Goal: Find specific page/section: Find specific page/section

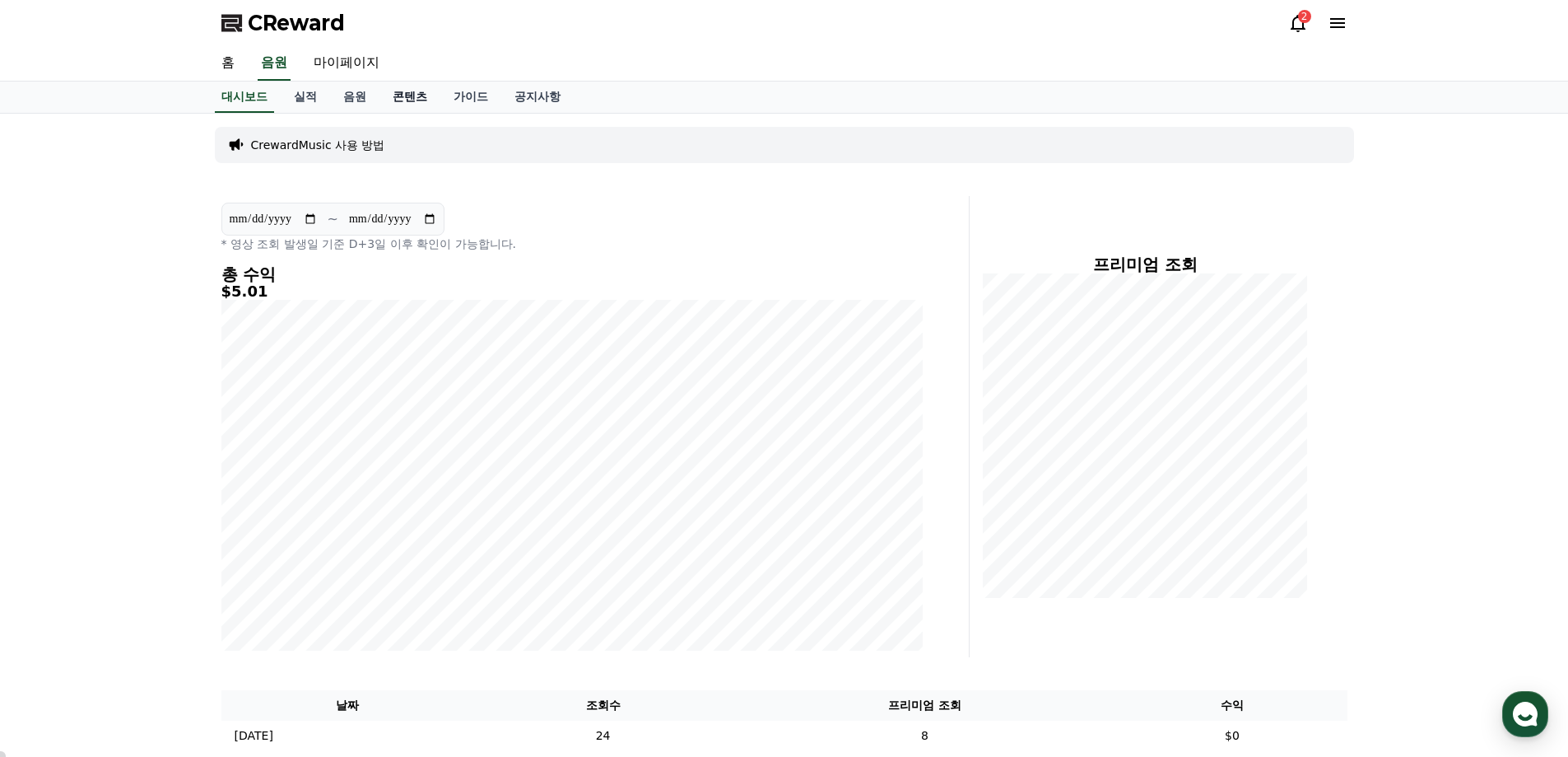
click at [395, 100] on link "콘텐츠" at bounding box center [410, 97] width 61 height 32
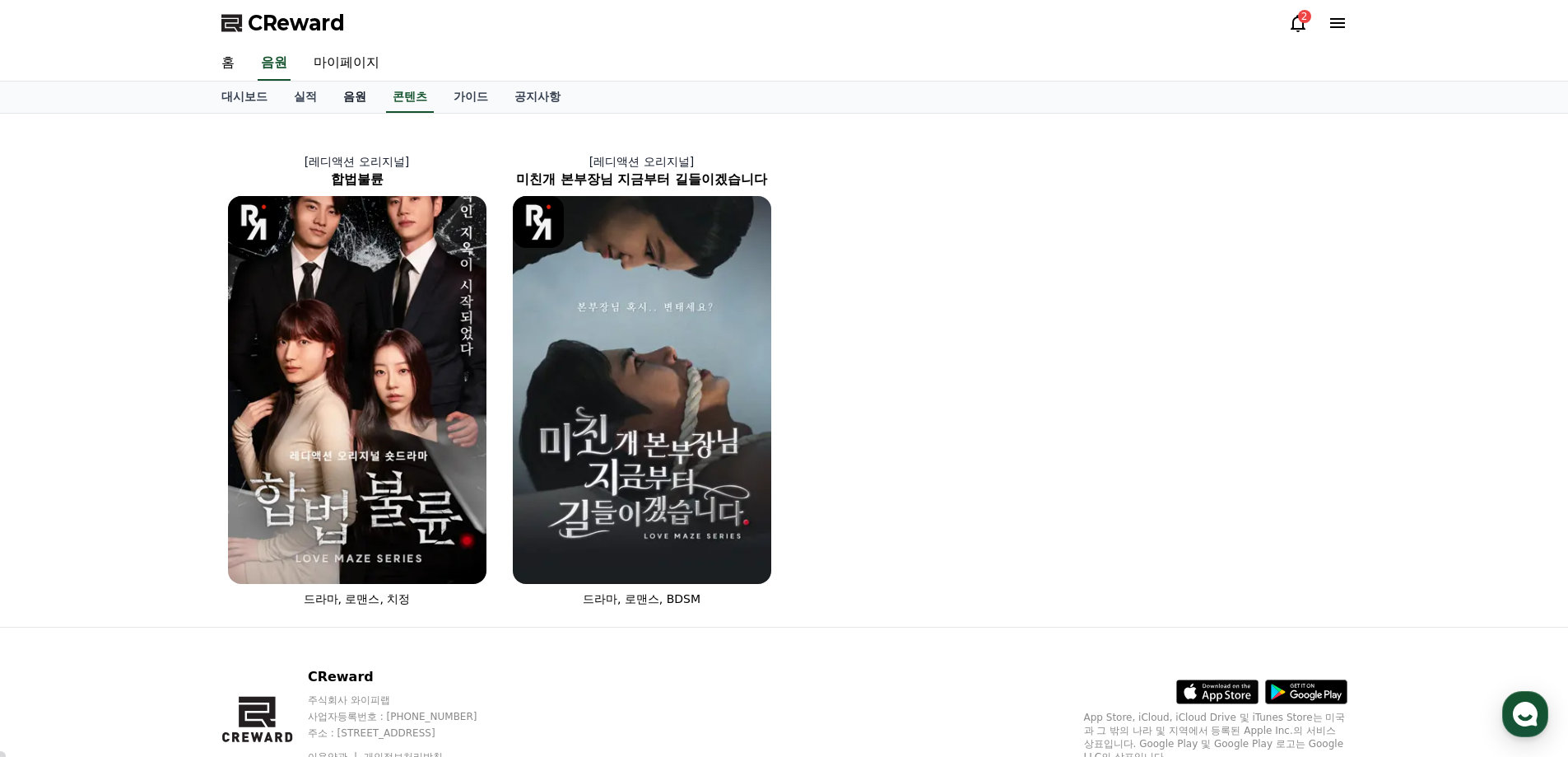
click at [357, 100] on link "음원" at bounding box center [354, 97] width 49 height 32
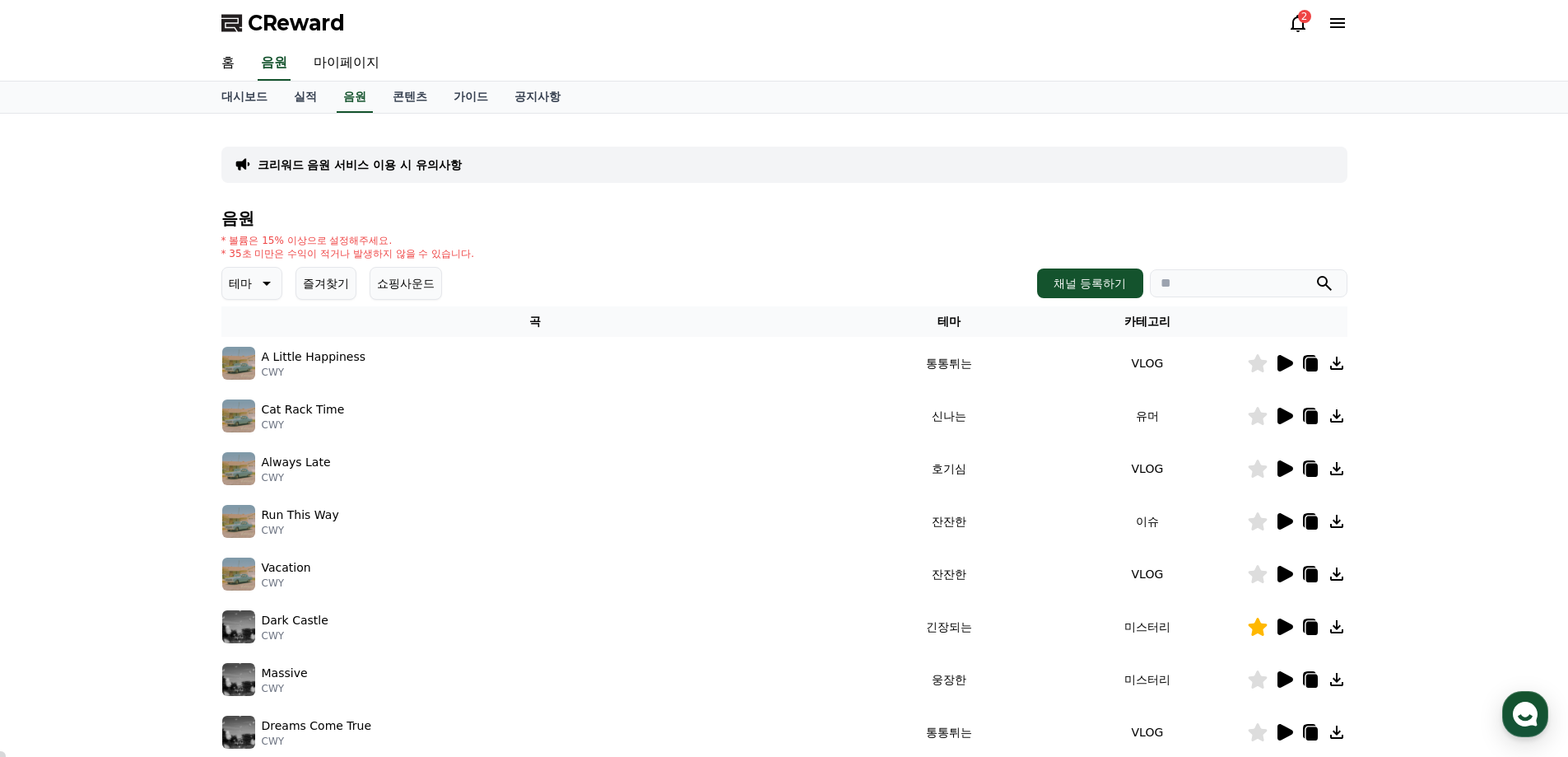
click at [1299, 15] on div "2" at bounding box center [1305, 16] width 13 height 13
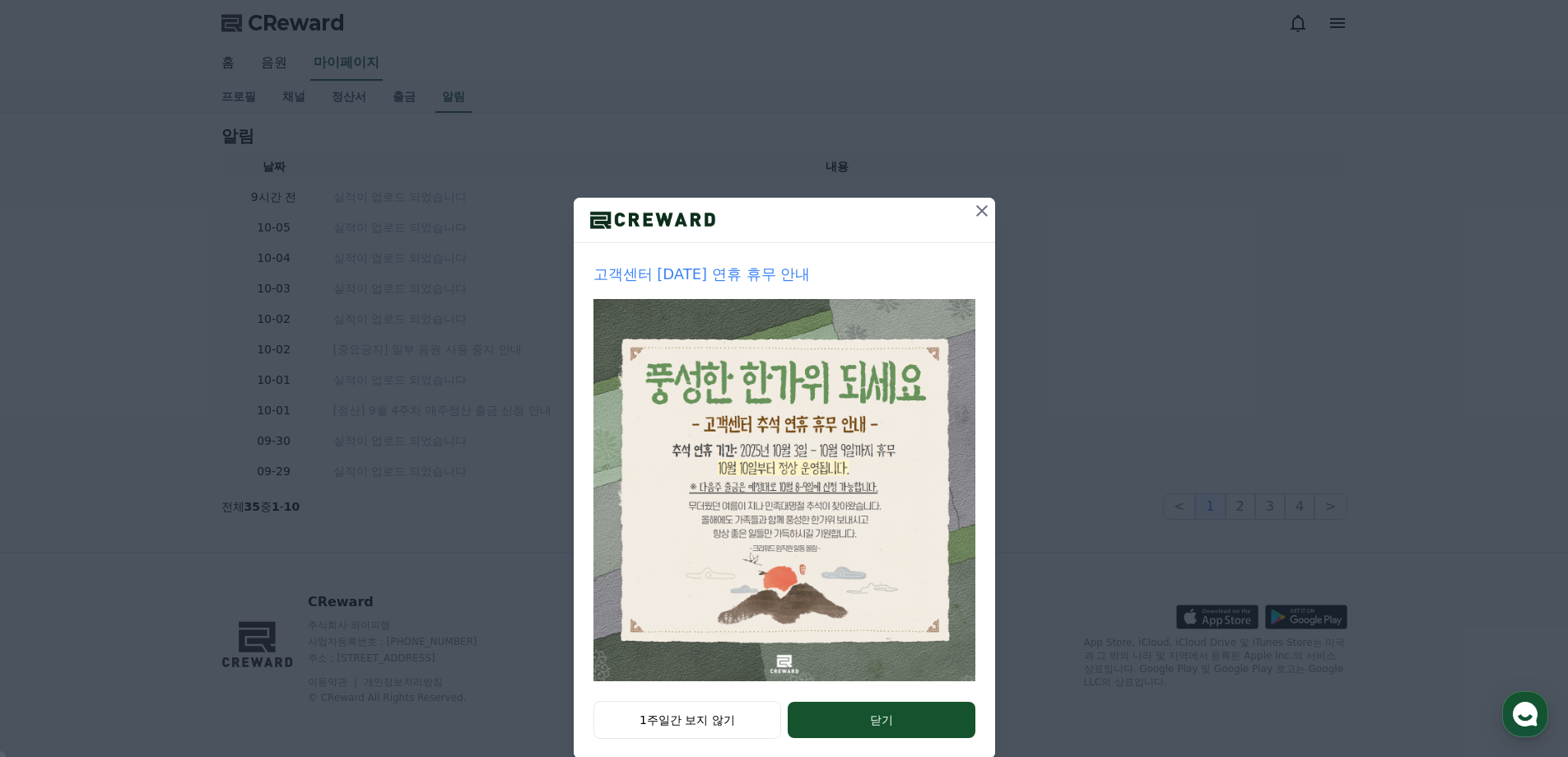
click at [978, 209] on icon at bounding box center [982, 211] width 12 height 12
